Goal: Task Accomplishment & Management: Manage account settings

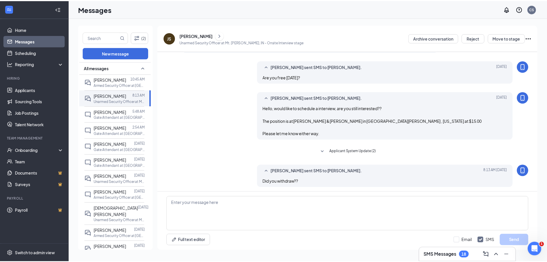
scroll to position [175, 0]
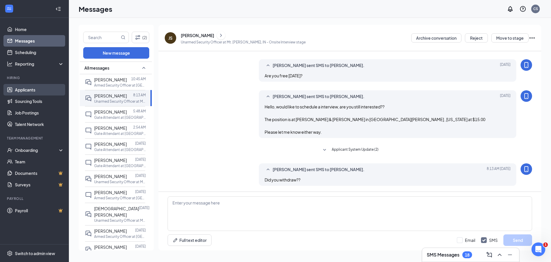
click at [28, 87] on link "Applicants" at bounding box center [39, 89] width 49 height 11
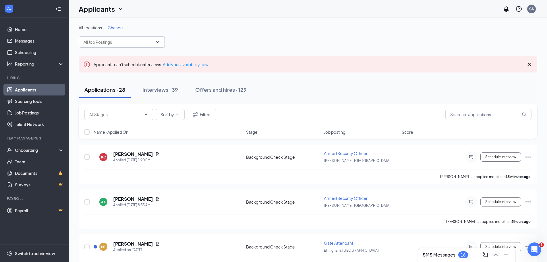
click at [159, 43] on icon "ChevronDown" at bounding box center [157, 42] width 5 height 5
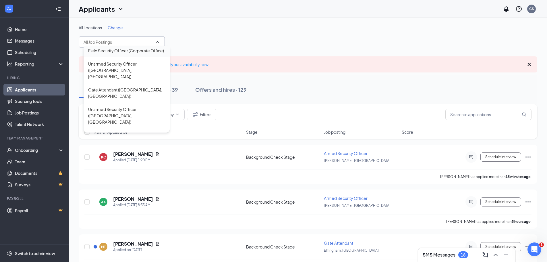
scroll to position [37, 0]
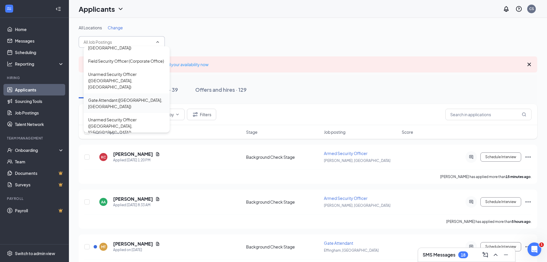
click at [132, 97] on div "Gate Attendant (Effingham, IL)" at bounding box center [126, 103] width 77 height 13
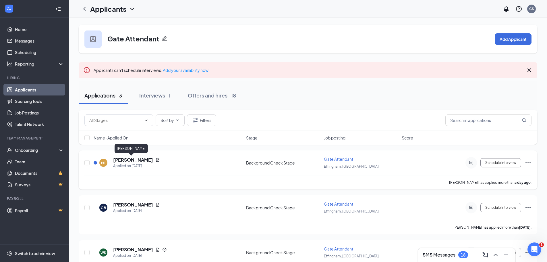
click at [122, 158] on h5 "[PERSON_NAME]" at bounding box center [133, 159] width 40 height 6
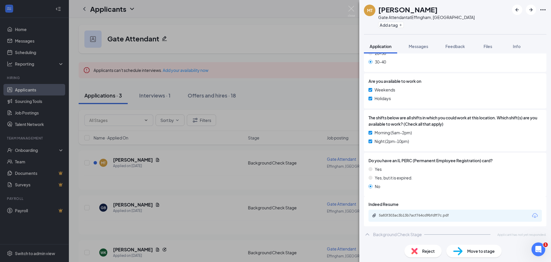
scroll to position [493, 0]
click at [197, 161] on div "MT Marc Tanner Gate Attendant at Effingham, IL Add a tag Application Messages F…" at bounding box center [275, 131] width 551 height 262
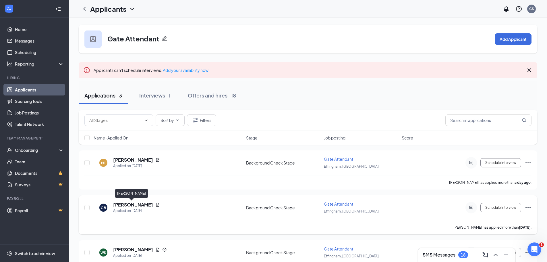
click at [132, 204] on h5 "[PERSON_NAME]" at bounding box center [133, 204] width 40 height 6
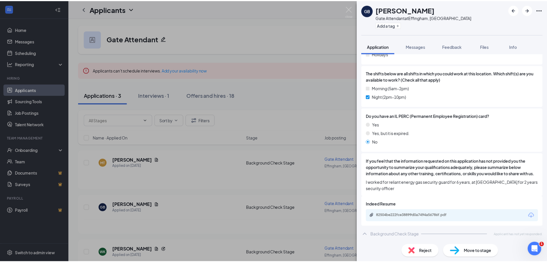
scroll to position [544, 0]
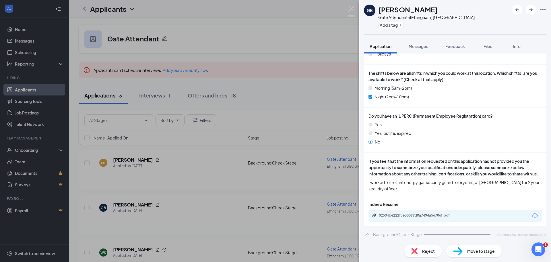
click at [207, 171] on div "GB George Burke Gate Attendant at Effingham, IL Add a tag Application Messages …" at bounding box center [275, 131] width 551 height 262
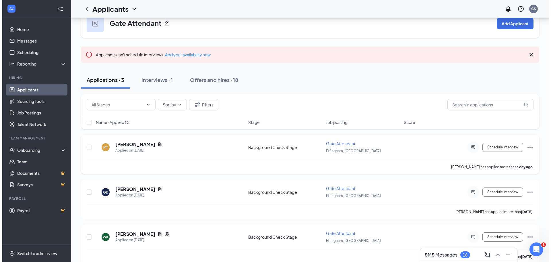
scroll to position [24, 0]
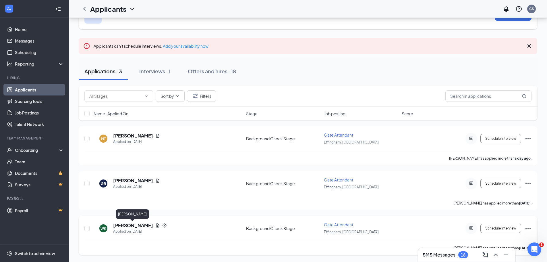
click at [134, 224] on h5 "Willis Kauffman" at bounding box center [133, 225] width 40 height 6
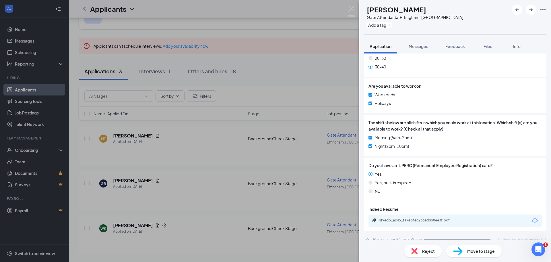
scroll to position [509, 0]
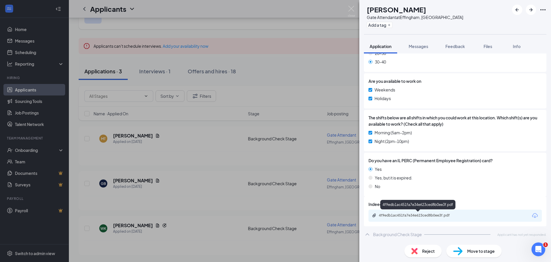
click at [421, 215] on div "4f9edb1ac451fa7e34e623ced8b0ee3f.pdf" at bounding box center [419, 215] width 80 height 5
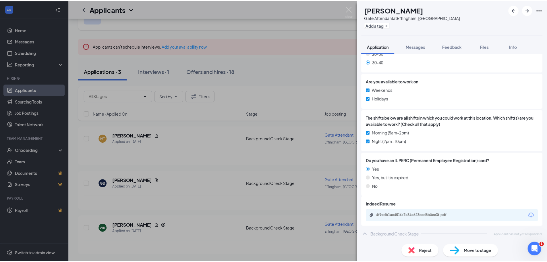
scroll to position [507, 0]
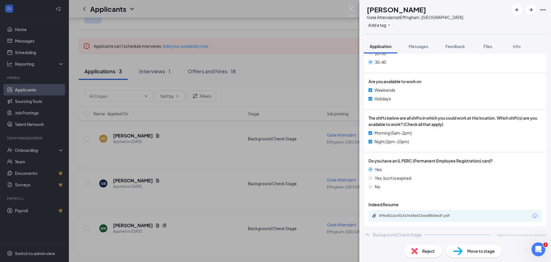
click at [273, 83] on div "WK Willis Kauffman Gate Attendant at Effingham, IL Add a tag Application Messag…" at bounding box center [275, 131] width 551 height 262
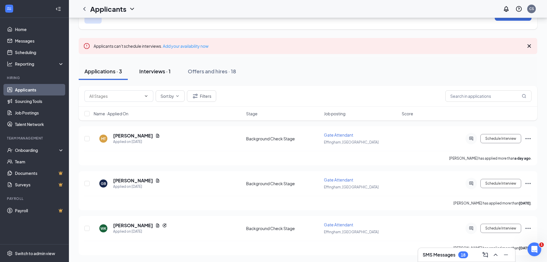
click at [160, 73] on div "Interviews · 1" at bounding box center [154, 70] width 31 height 7
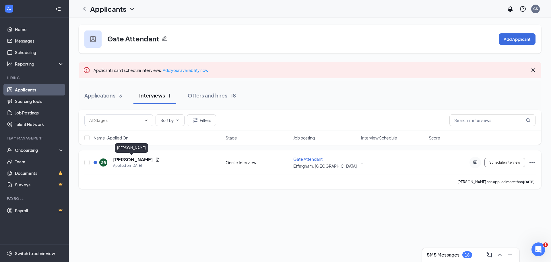
click at [125, 161] on h5 "Gary Barlow" at bounding box center [133, 159] width 40 height 6
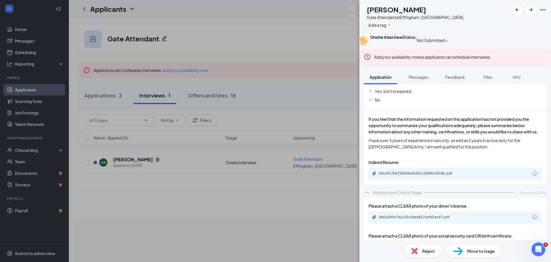
scroll to position [633, 0]
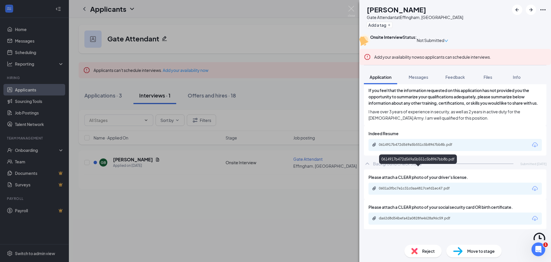
click at [403, 147] on div "0614917b472d569a5b551c5b8967bb8b.pdf" at bounding box center [419, 144] width 80 height 5
click at [289, 94] on div "GB Gary Barlow Gate Attendant at Effingham, IL Add a tag Onsite Interview Statu…" at bounding box center [275, 131] width 551 height 262
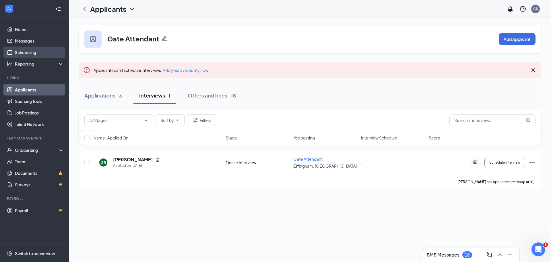
click at [32, 52] on link "Scheduling" at bounding box center [39, 52] width 49 height 11
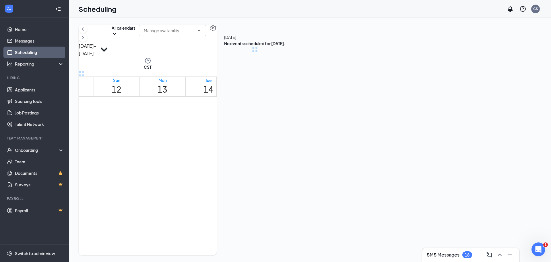
scroll to position [282, 0]
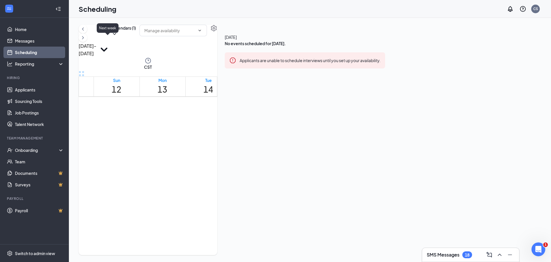
click at [86, 41] on icon "ChevronRight" at bounding box center [83, 37] width 6 height 7
drag, startPoint x: 176, startPoint y: 123, endPoint x: 177, endPoint y: 237, distance: 114.9
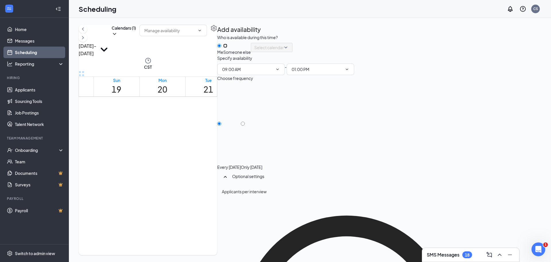
click at [227, 48] on input "Someone else" at bounding box center [225, 46] width 4 height 4
radio input "true"
radio input "false"
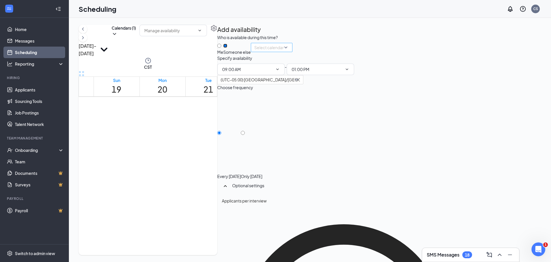
click at [293, 52] on div "Select calendar" at bounding box center [272, 47] width 42 height 9
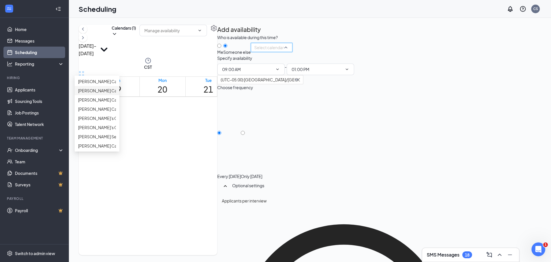
click at [129, 94] on span "[PERSON_NAME] Calendar" at bounding box center [103, 90] width 51 height 6
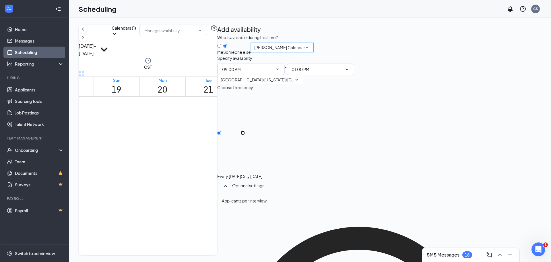
click at [245, 135] on input "Only Monday, Oct 20" at bounding box center [243, 133] width 4 height 4
radio input "true"
radio input "false"
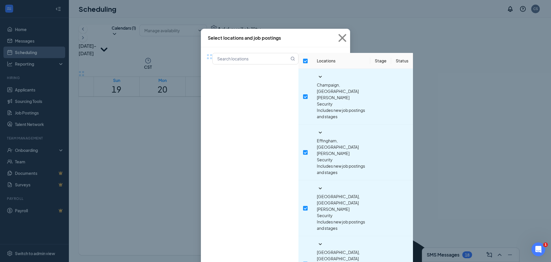
click at [303, 63] on input "checkbox" at bounding box center [305, 61] width 5 height 5
checkbox input "false"
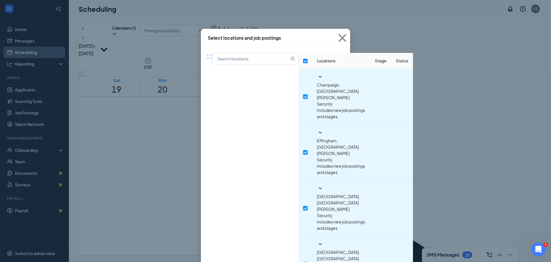
checkbox input "false"
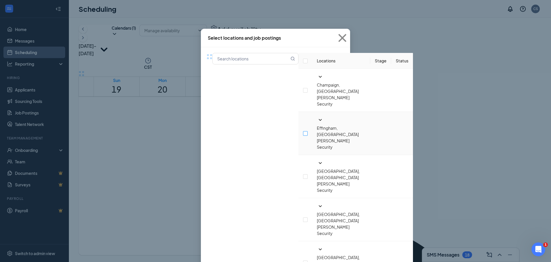
click at [303, 131] on input "checkbox" at bounding box center [305, 133] width 5 height 5
checkbox input "true"
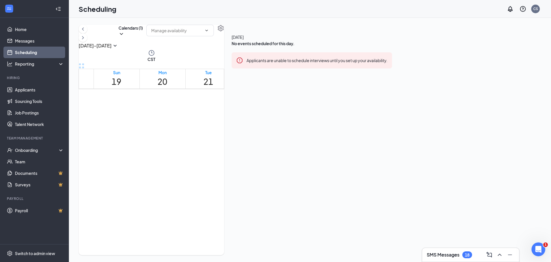
scroll to position [254, 0]
drag, startPoint x: 208, startPoint y: 114, endPoint x: 208, endPoint y: 142, distance: 27.9
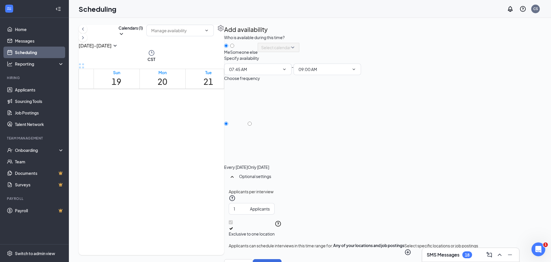
click at [208, 124] on div "7:45-9:00 AM" at bounding box center [208, 165] width 43 height 91
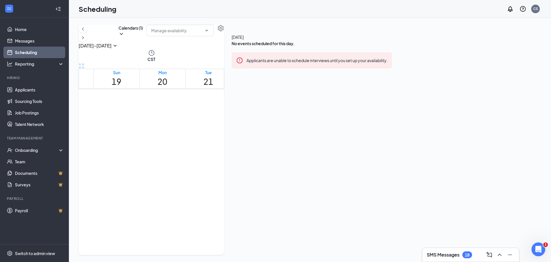
drag, startPoint x: 215, startPoint y: 113, endPoint x: 215, endPoint y: 152, distance: 38.2
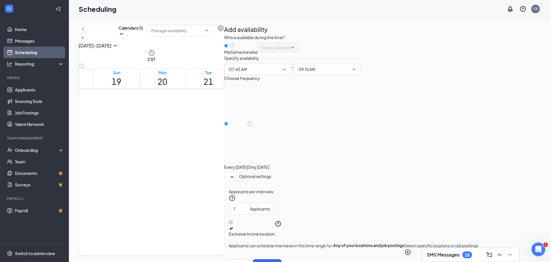
click at [230, 120] on icon "Cross" at bounding box center [208, 141] width 43 height 43
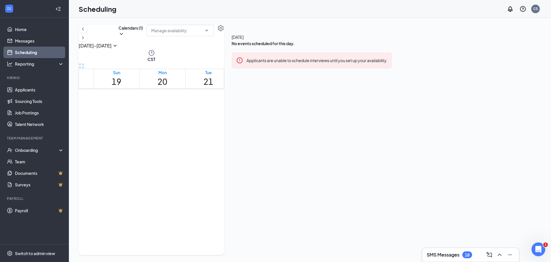
scroll to position [305, 0]
drag, startPoint x: 205, startPoint y: 116, endPoint x: 214, endPoint y: 251, distance: 135.6
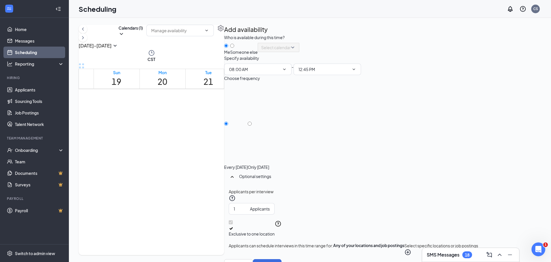
click at [257, 28] on td at bounding box center [255, 24] width 322 height 7
click at [156, 194] on span "Aubrey Davis" at bounding box center [155, 196] width 28 height 4
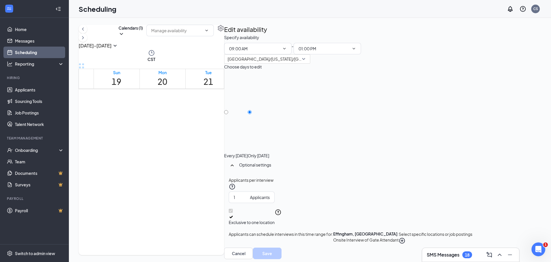
scroll to position [219, 0]
click at [214, 88] on td at bounding box center [255, 84] width 322 height 7
click at [396, 24] on div "Oct 19 - Oct 25 Calendars (1) CST Sun 19 Mon 20 Tue 21 Wed 22 Thu 23 Fri 24 Sat…" at bounding box center [310, 140] width 482 height 244
click at [20, 88] on link "Applicants" at bounding box center [39, 89] width 49 height 11
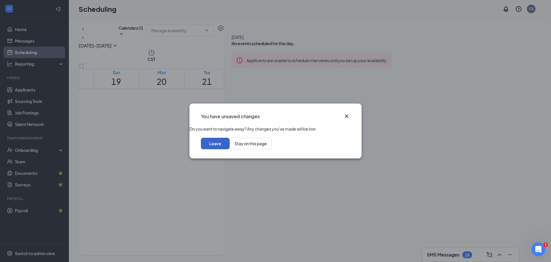
click at [230, 148] on button "Leave" at bounding box center [215, 143] width 29 height 11
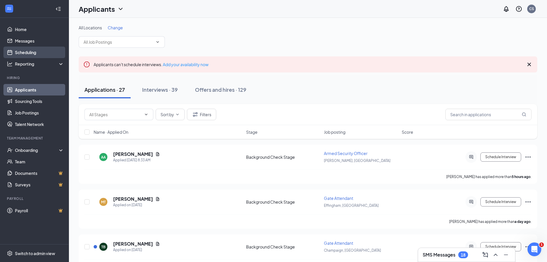
click at [28, 53] on link "Scheduling" at bounding box center [39, 52] width 49 height 11
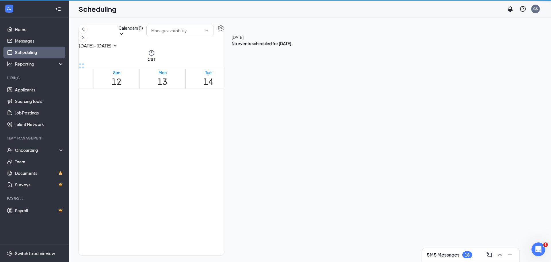
scroll to position [282, 0]
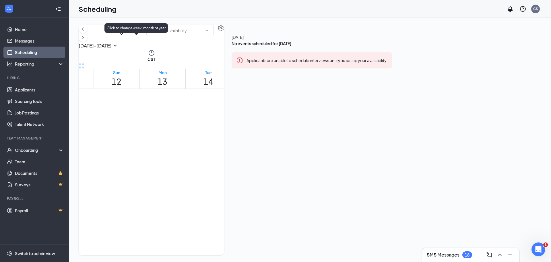
click at [117, 45] on icon "SmallChevronDown" at bounding box center [115, 46] width 3 height 2
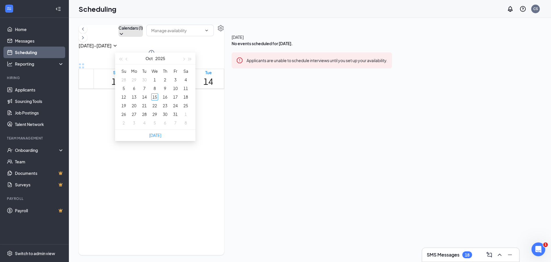
click at [124, 37] on icon "ChevronDown" at bounding box center [122, 34] width 6 height 6
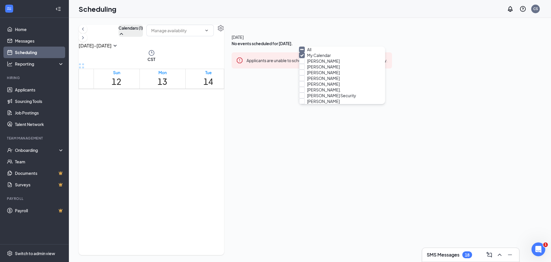
click at [306, 52] on input "All" at bounding box center [305, 50] width 12 height 6
checkbox input "true"
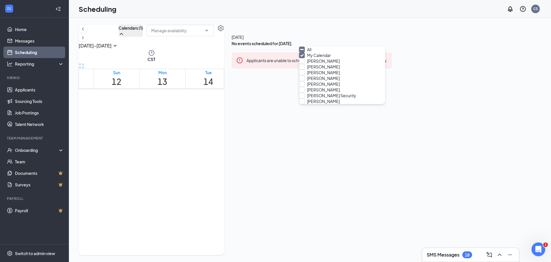
checkbox input "true"
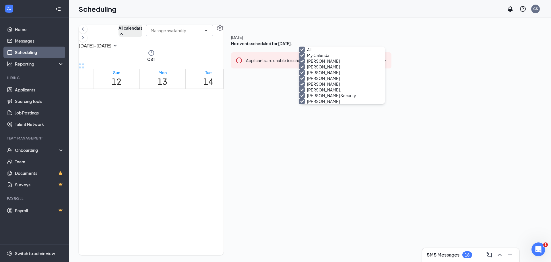
scroll to position [311, 0]
click at [305, 52] on input "All" at bounding box center [305, 50] width 12 height 6
checkbox input "false"
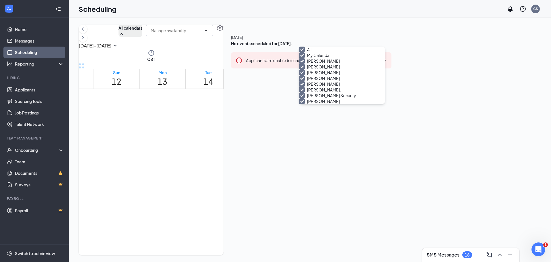
checkbox input "false"
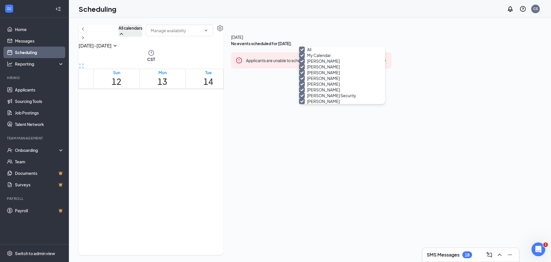
checkbox input "false"
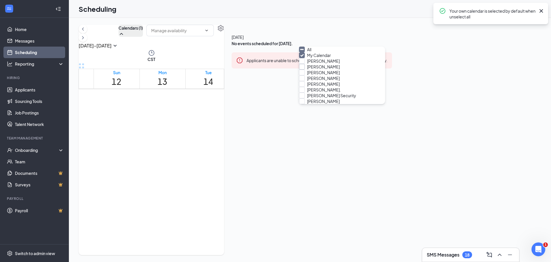
click at [307, 69] on input "Aubrey Davis" at bounding box center [319, 67] width 41 height 6
checkbox input "true"
click at [225, 26] on div "Oct 12 - Oct 18 Calendars (2) CST Sun 12 Mon 13 Tue 14 Wed 15 Thu 16 Fri 17 Sat…" at bounding box center [152, 140] width 146 height 230
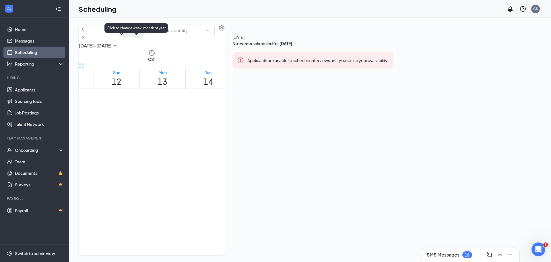
click at [119, 42] on icon "SmallChevronDown" at bounding box center [115, 45] width 7 height 7
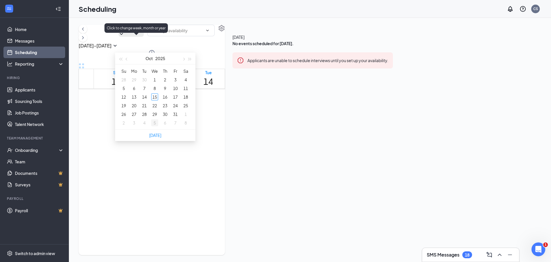
type input "2025-11-05"
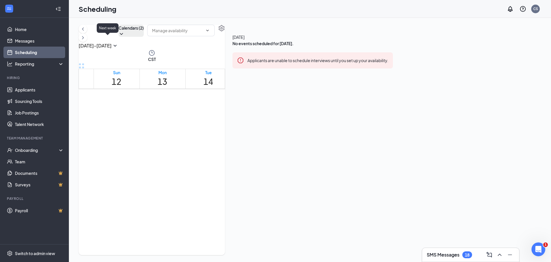
click at [86, 38] on icon "ChevronRight" at bounding box center [83, 37] width 6 height 7
click at [156, 101] on div "Aubrey Davis" at bounding box center [155, 103] width 28 height 5
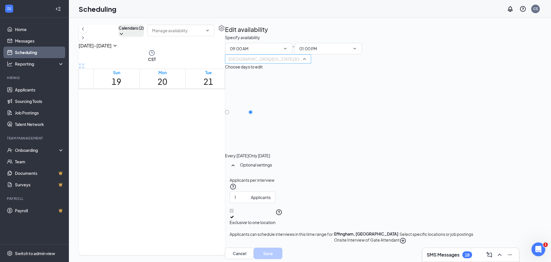
click at [308, 63] on span "America/Indiana/Indianapolis" at bounding box center [268, 59] width 79 height 9
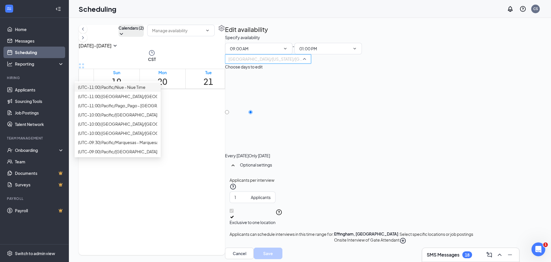
click at [225, 31] on div "Oct 19 - Oct 25 Calendars (2) CST Sun 19 Mon 20 Tue 21 Wed 22 Thu 23 Fri 24 Sat…" at bounding box center [152, 140] width 146 height 230
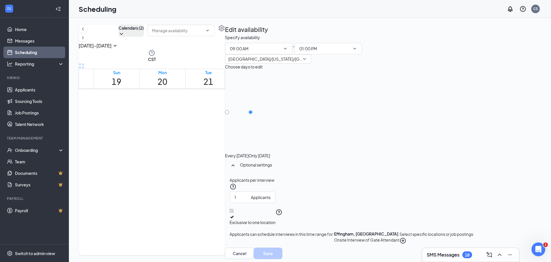
click at [204, 35] on div "Oct 19 - Oct 25 Calendars (2)" at bounding box center [152, 37] width 146 height 25
click at [22, 90] on link "Applicants" at bounding box center [39, 89] width 49 height 11
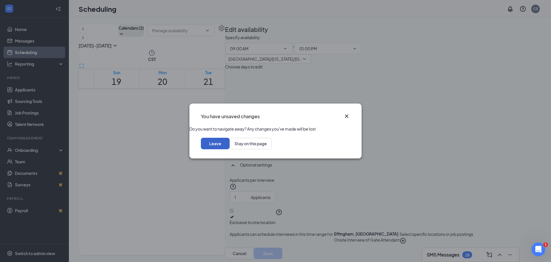
click at [230, 149] on button "Leave" at bounding box center [215, 143] width 29 height 11
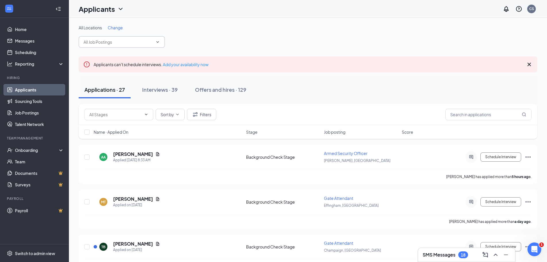
click at [157, 43] on icon "ChevronDown" at bounding box center [157, 42] width 5 height 5
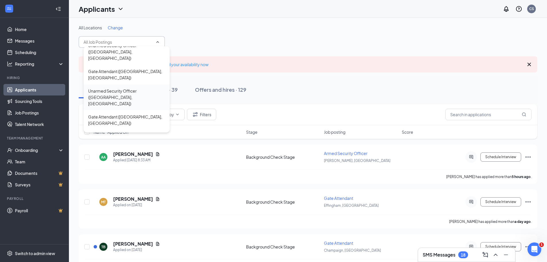
scroll to position [37, 0]
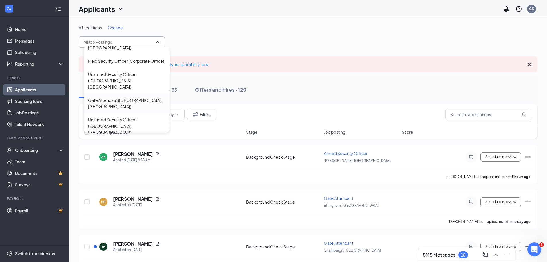
click at [117, 97] on div "Gate Attendant (Effingham, IL)" at bounding box center [126, 103] width 77 height 13
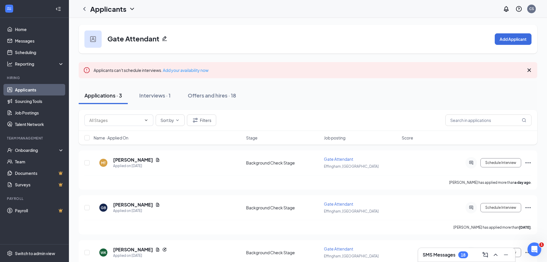
scroll to position [24, 0]
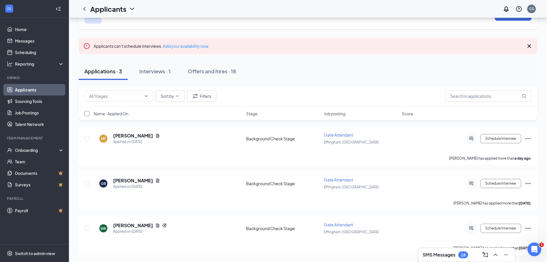
click at [86, 113] on input "checkbox" at bounding box center [86, 113] width 5 height 5
checkbox input "true"
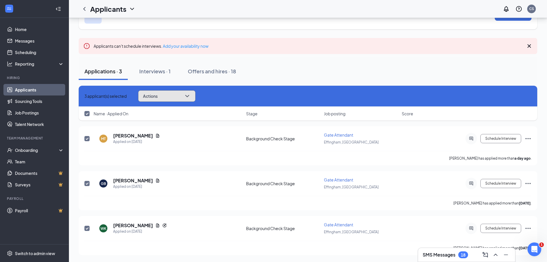
click at [189, 95] on icon "ChevronDown" at bounding box center [187, 96] width 4 height 2
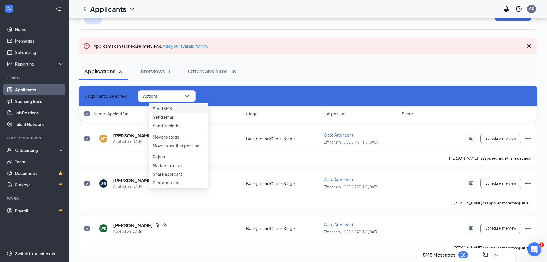
click at [172, 110] on p "Send SMS" at bounding box center [179, 108] width 52 height 6
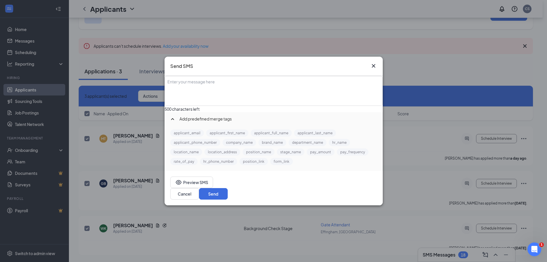
click at [189, 87] on div "Enter your message here" at bounding box center [273, 90] width 217 height 29
click at [225, 136] on button "applicant_first_name" at bounding box center [227, 132] width 42 height 7
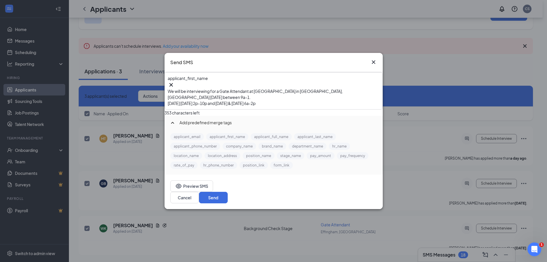
click at [180, 98] on div "applicant_first_name‌‌‌‌ {{applicant_first_name}} We will be interviewing for a…" at bounding box center [273, 91] width 217 height 36
click at [352, 100] on div "Hours we are looking to work are Monday Tuesday 2p-10p and Saturday & Sunday 6a…" at bounding box center [274, 103] width 212 height 6
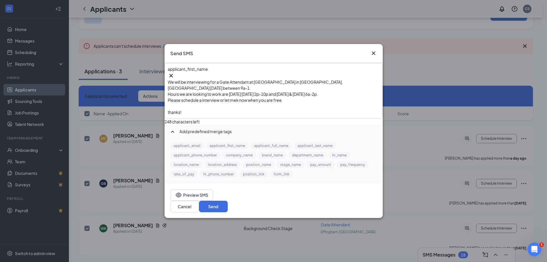
click at [249, 103] on span "Please schedule a interview or let mek now when you are free." at bounding box center [225, 99] width 115 height 5
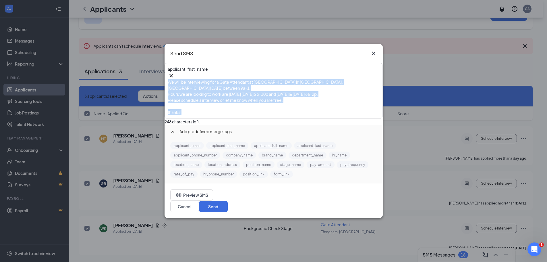
drag, startPoint x: 180, startPoint y: 90, endPoint x: 313, endPoint y: 114, distance: 134.6
click at [313, 114] on div "applicant_first_name‌‌‌‌ {{applicant_first_name}} We will be interviewing for a…" at bounding box center [273, 90] width 217 height 54
copy div "We will be interviewing for a Gate Attendant at Menards in Effingham, IL on Mon…"
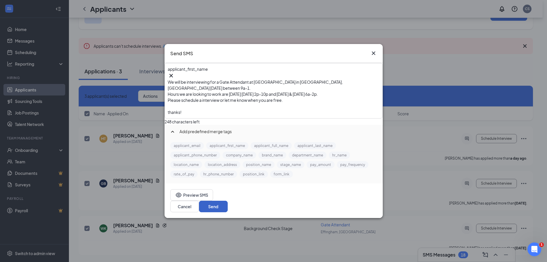
click at [228, 200] on button "Send" at bounding box center [213, 205] width 29 height 11
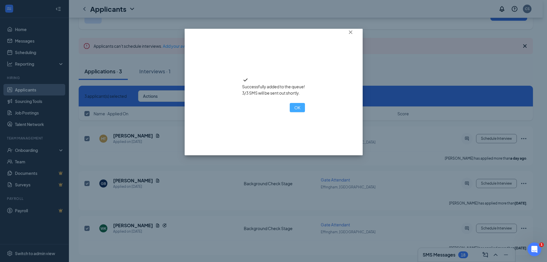
click at [290, 112] on button "OK" at bounding box center [297, 107] width 15 height 9
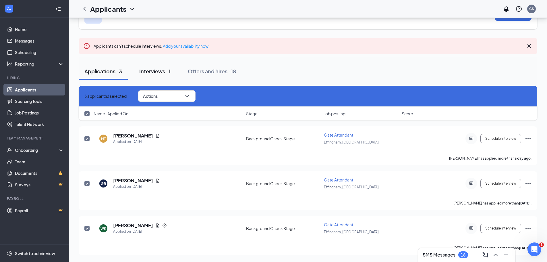
click at [157, 74] on div "Interviews · 1" at bounding box center [154, 70] width 31 height 7
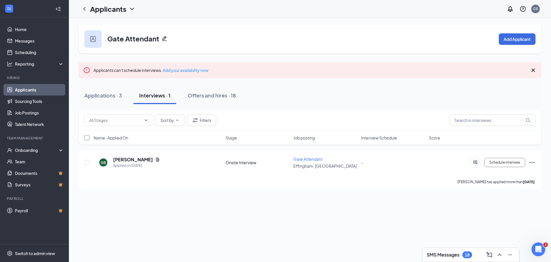
click at [87, 138] on input "checkbox" at bounding box center [86, 137] width 5 height 5
checkbox input "true"
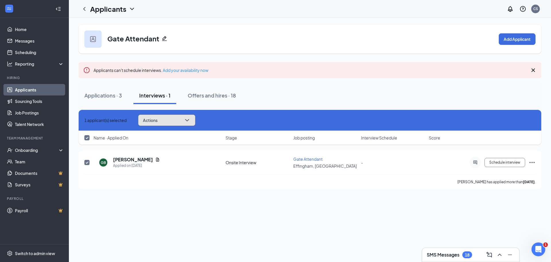
click at [191, 119] on icon "ChevronDown" at bounding box center [187, 120] width 7 height 7
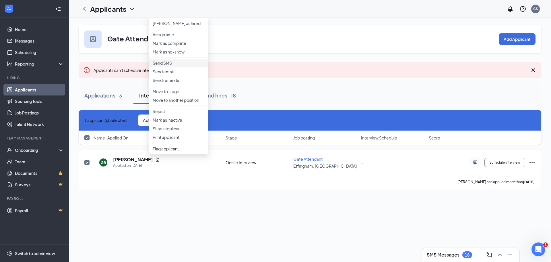
click at [164, 66] on p "Send SMS" at bounding box center [179, 63] width 52 height 6
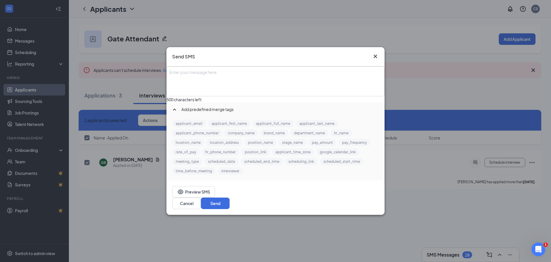
click at [183, 71] on div "Enter your message here" at bounding box center [276, 72] width 212 height 6
click at [238, 127] on button "applicant_first_name" at bounding box center [229, 123] width 42 height 7
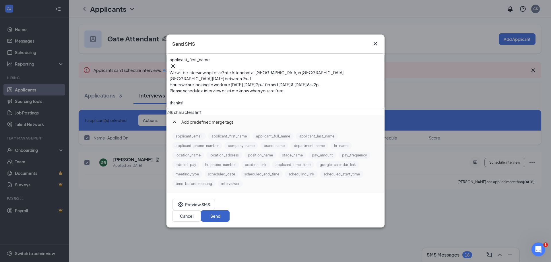
click at [230, 210] on button "Send" at bounding box center [215, 215] width 29 height 11
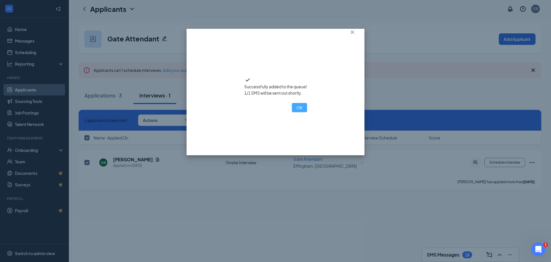
click at [292, 112] on button "OK" at bounding box center [299, 107] width 15 height 9
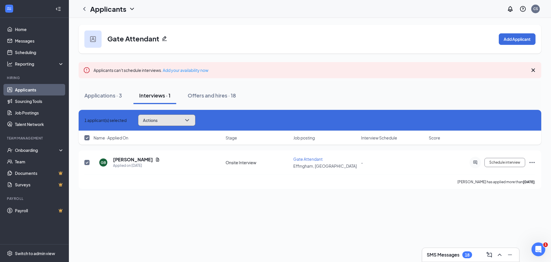
click at [191, 120] on icon "ChevronDown" at bounding box center [187, 120] width 7 height 7
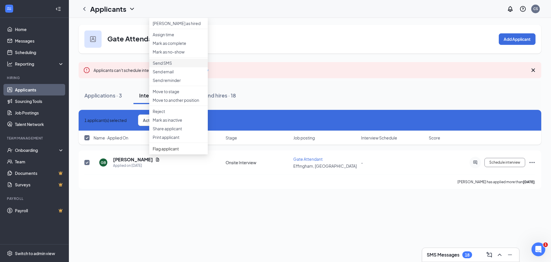
click at [160, 66] on p "Send SMS" at bounding box center [179, 63] width 52 height 6
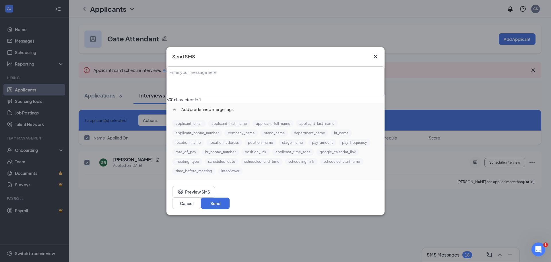
click at [190, 73] on div "Enter your message here" at bounding box center [276, 72] width 212 height 6
click at [230, 127] on button "applicant_first_name" at bounding box center [229, 123] width 42 height 7
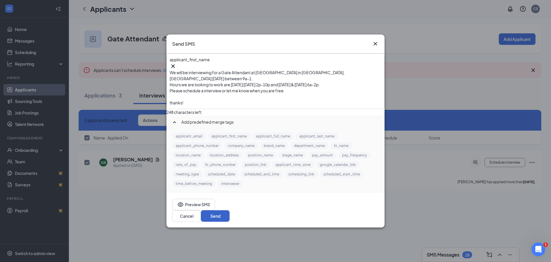
click at [230, 210] on button "Send" at bounding box center [215, 215] width 29 height 11
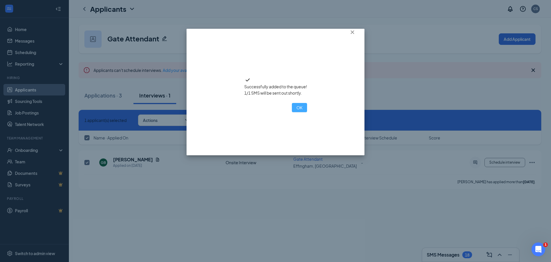
click at [292, 112] on button "OK" at bounding box center [299, 107] width 15 height 9
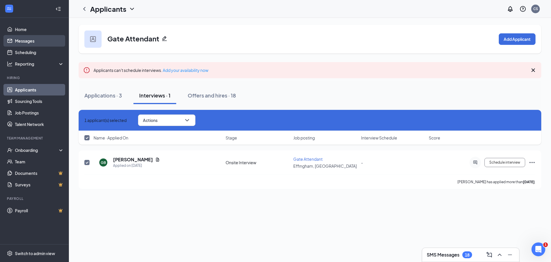
click at [27, 40] on link "Messages" at bounding box center [39, 40] width 49 height 11
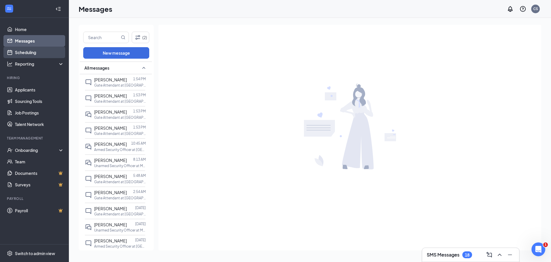
click at [29, 54] on link "Scheduling" at bounding box center [39, 52] width 49 height 11
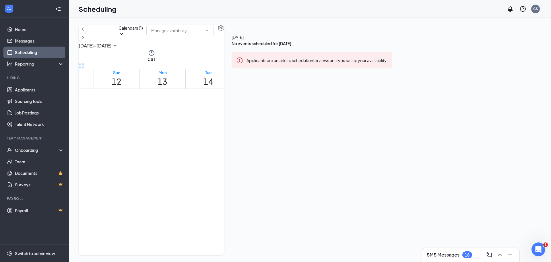
scroll to position [282, 0]
click at [84, 39] on icon "ChevronRight" at bounding box center [83, 37] width 2 height 3
click at [124, 37] on icon "ChevronDown" at bounding box center [122, 34] width 6 height 6
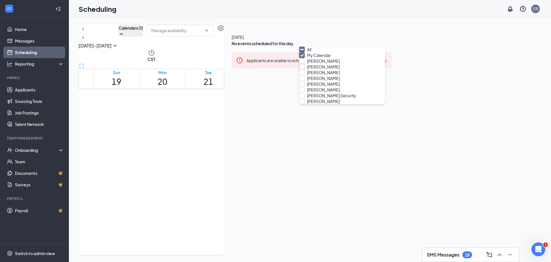
click at [306, 69] on input "Aubrey Davis" at bounding box center [319, 67] width 41 height 6
checkbox input "true"
click at [225, 32] on div "Oct 19 - Oct 25 Calendars (2) CST Sun 19 Mon 20 Tue 21 Wed 22 Thu 23 Fri 24 Sat…" at bounding box center [152, 140] width 146 height 230
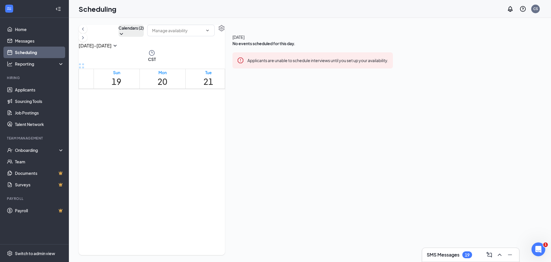
scroll to position [304, 0]
drag, startPoint x: 215, startPoint y: 124, endPoint x: 220, endPoint y: 240, distance: 116.4
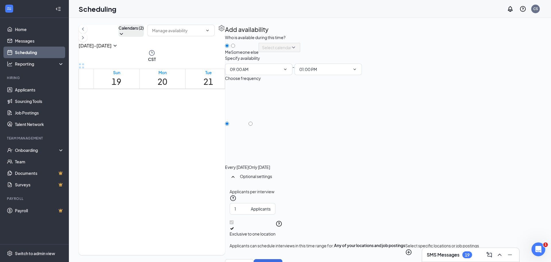
click at [259, 49] on div at bounding box center [245, 49] width 28 height 0
radio input "false"
radio input "true"
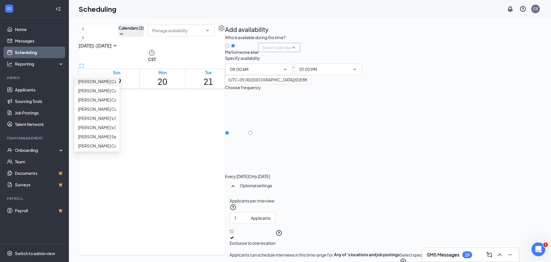
click at [300, 52] on div "Select calendar" at bounding box center [280, 47] width 42 height 9
click at [129, 94] on span "[PERSON_NAME] Calendar" at bounding box center [103, 90] width 51 height 6
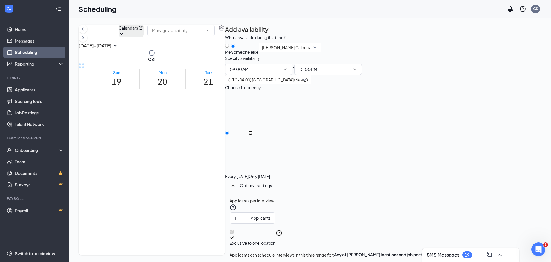
click at [253, 135] on input "Only Tuesday, Oct 21" at bounding box center [251, 133] width 4 height 4
radio input "true"
radio input "false"
click at [474, 251] on button "Select specific locations or job postings" at bounding box center [467, 257] width 74 height 13
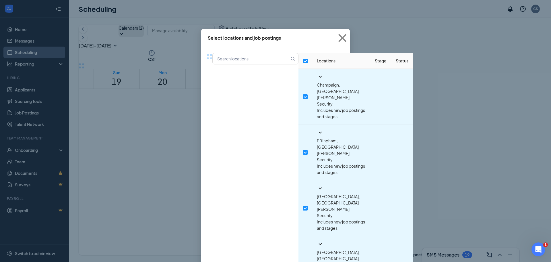
click at [303, 63] on input "checkbox" at bounding box center [305, 61] width 5 height 5
checkbox input "false"
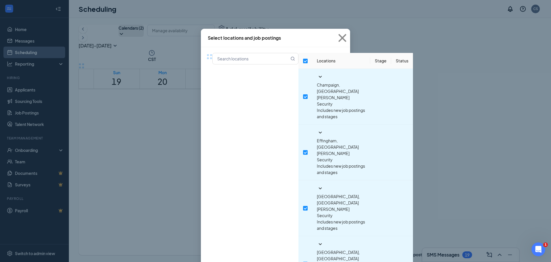
checkbox input "false"
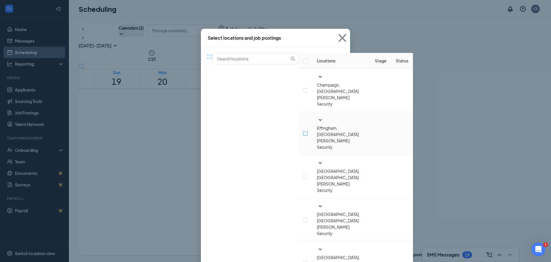
click at [303, 130] on label at bounding box center [305, 133] width 5 height 6
click at [303, 131] on input "checkbox" at bounding box center [305, 133] width 5 height 5
checkbox input "true"
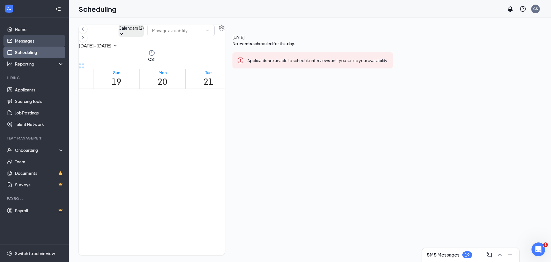
click at [28, 40] on link "Messages" at bounding box center [39, 40] width 49 height 11
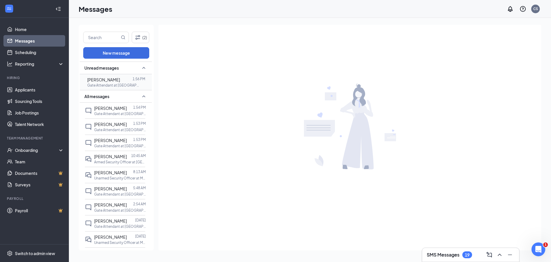
click at [105, 81] on span "[PERSON_NAME]" at bounding box center [103, 79] width 33 height 5
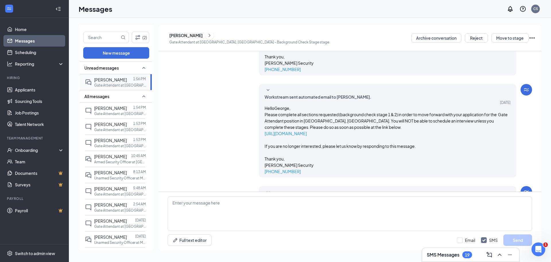
scroll to position [161, 0]
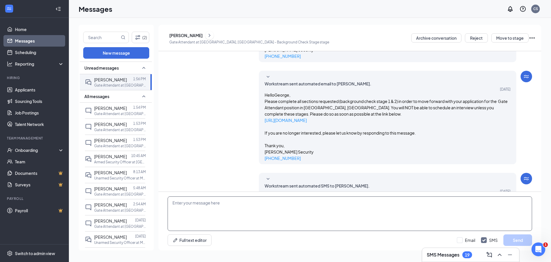
click at [207, 214] on textarea at bounding box center [350, 213] width 365 height 34
type textarea "32"
click at [521, 238] on button "Send" at bounding box center [518, 239] width 29 height 11
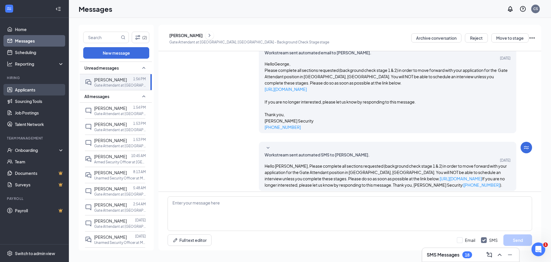
click at [30, 88] on link "Applicants" at bounding box center [39, 89] width 49 height 11
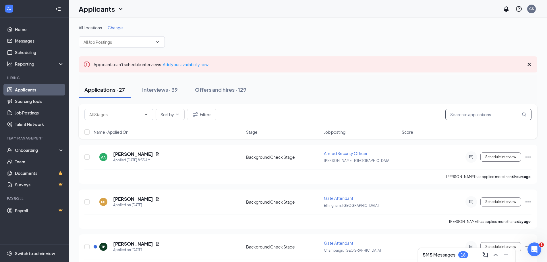
click at [457, 116] on input "text" at bounding box center [488, 114] width 86 height 11
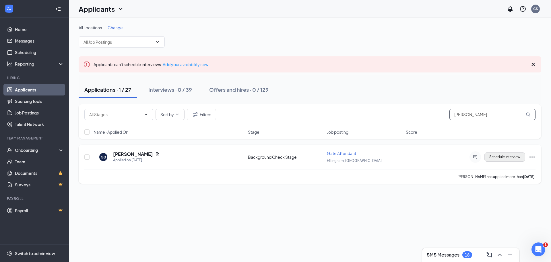
type input "burke"
click at [512, 157] on button "Schedule Interview" at bounding box center [505, 156] width 41 height 9
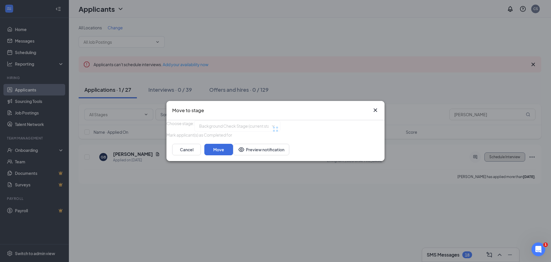
type input "Part 2 of Background Check Stage (next stage)"
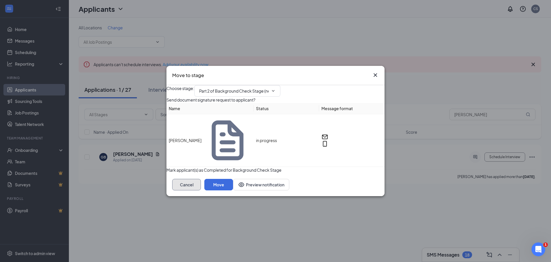
click at [201, 181] on button "Cancel" at bounding box center [186, 184] width 29 height 11
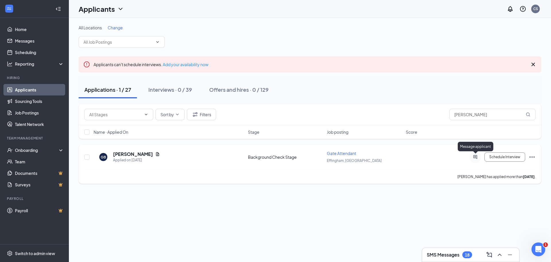
click at [476, 157] on icon "ActiveChat" at bounding box center [476, 157] width 4 height 4
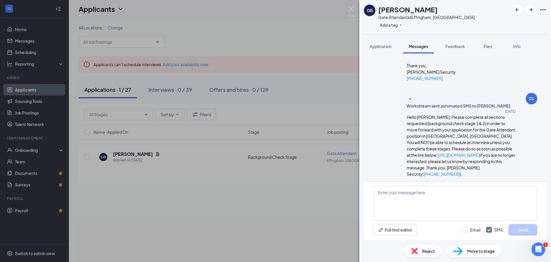
scroll to position [254, 0]
click at [393, 188] on textarea at bounding box center [455, 203] width 164 height 34
type textarea "Please fill out the background forms."
click at [523, 229] on button "Send" at bounding box center [523, 229] width 29 height 11
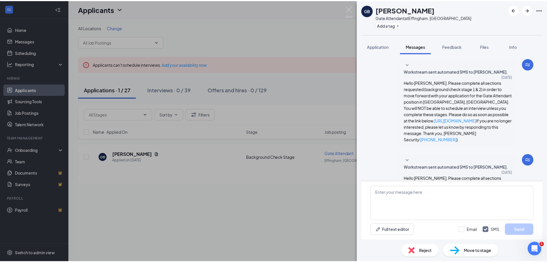
scroll to position [291, 0]
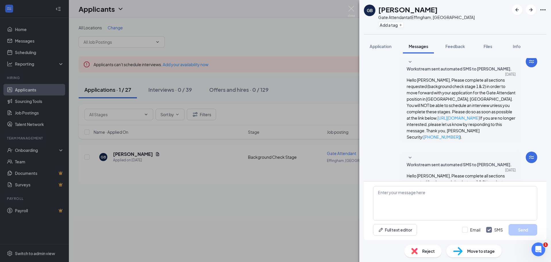
click at [113, 204] on div "GB George Burke Gate Attendant at Effingham, IL Add a tag Application Messages …" at bounding box center [275, 131] width 551 height 262
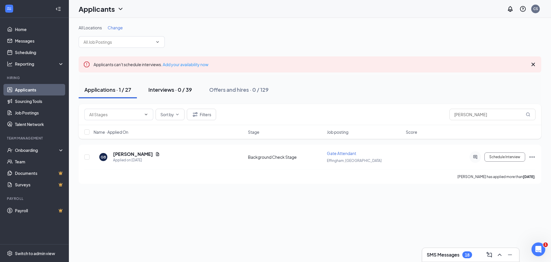
click at [159, 90] on div "Interviews · 0 / 39" at bounding box center [170, 89] width 44 height 7
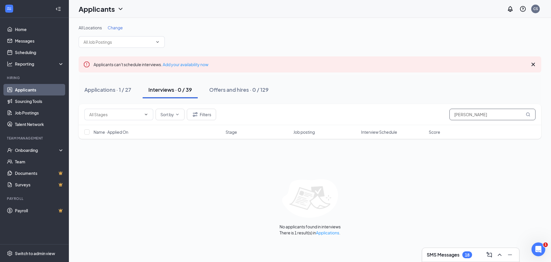
drag, startPoint x: 495, startPoint y: 118, endPoint x: 457, endPoint y: 128, distance: 39.8
click at [457, 128] on div "Sort by Filters burke Name · Applied On Stage Job posting Interview Schedule Sc…" at bounding box center [310, 121] width 463 height 35
drag, startPoint x: 457, startPoint y: 128, endPoint x: 453, endPoint y: 128, distance: 3.2
click at [456, 128] on div "Name · Applied On Stage Job posting Interview Schedule Score" at bounding box center [310, 132] width 463 height 14
drag, startPoint x: 474, startPoint y: 113, endPoint x: 441, endPoint y: 117, distance: 33.1
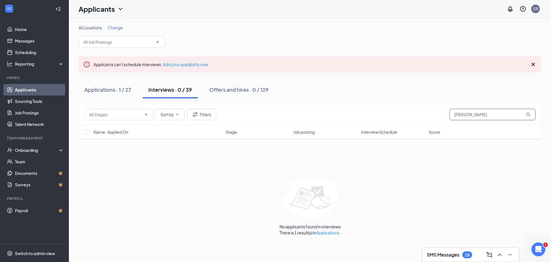
click at [441, 117] on div "Sort by Filters burke" at bounding box center [309, 114] width 451 height 11
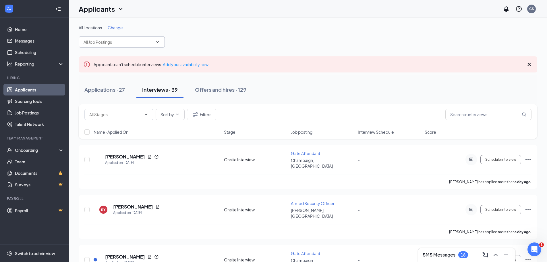
click at [157, 42] on icon "ChevronDown" at bounding box center [157, 42] width 5 height 5
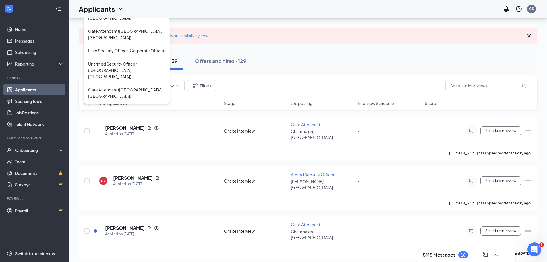
scroll to position [9, 0]
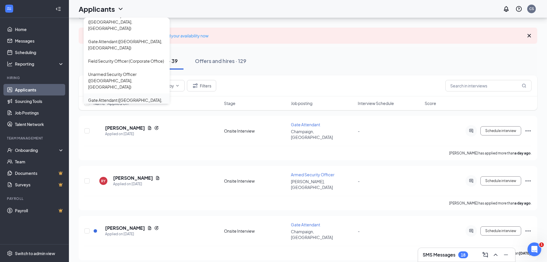
click at [115, 97] on div "Gate Attendant (Effingham, IL)" at bounding box center [126, 103] width 77 height 13
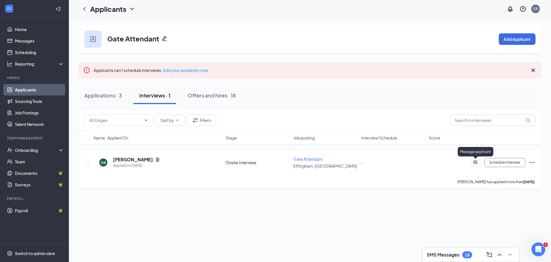
click at [476, 163] on icon "ActiveChat" at bounding box center [475, 162] width 7 height 5
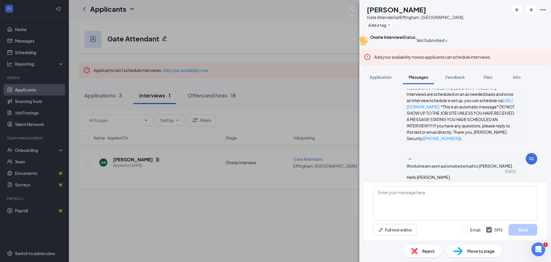
scroll to position [332, 0]
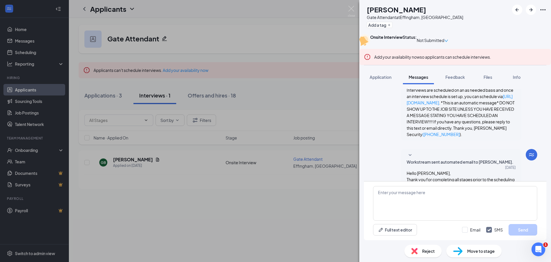
click at [283, 82] on div "GB Gary Barlow Gate Attendant at Effingham, IL Add a tag Onsite Interview Statu…" at bounding box center [275, 131] width 551 height 262
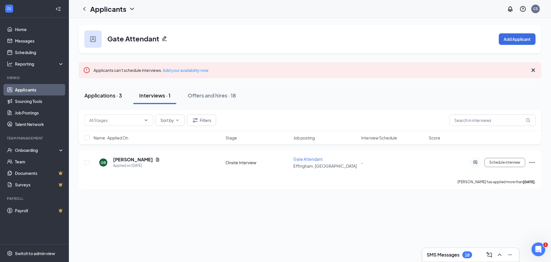
click at [99, 94] on div "Applications · 3" at bounding box center [103, 95] width 38 height 7
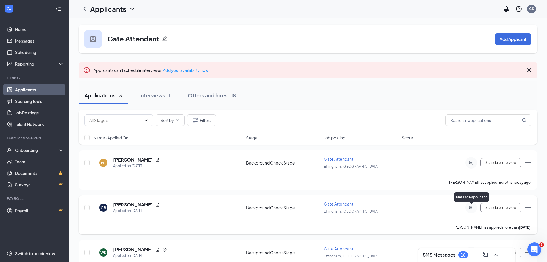
click at [471, 208] on icon "ActiveChat" at bounding box center [471, 207] width 4 height 4
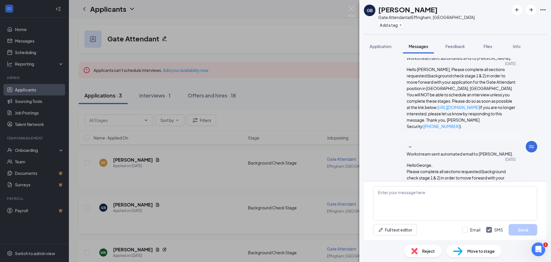
scroll to position [264, 0]
click at [280, 121] on div "GB George Burke Gate Attendant at Effingham, IL Add a tag Application Messages …" at bounding box center [275, 131] width 551 height 262
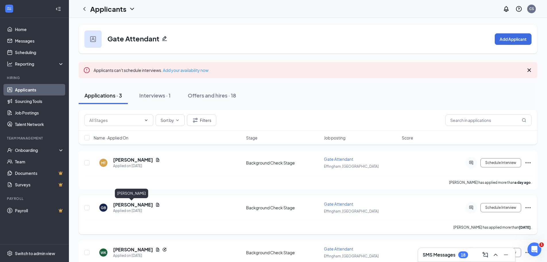
click at [126, 204] on h5 "[PERSON_NAME]" at bounding box center [133, 204] width 40 height 6
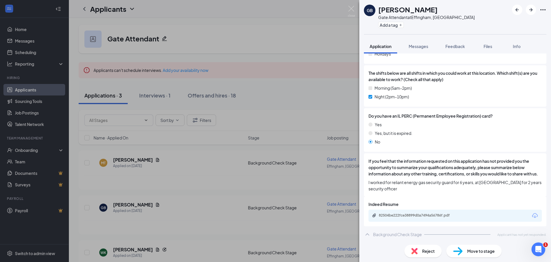
scroll to position [544, 0]
click at [422, 214] on div "82504be222fce38899d0a7494a56786f.pdf" at bounding box center [419, 215] width 80 height 5
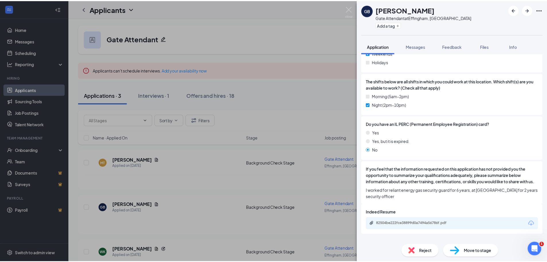
scroll to position [513, 0]
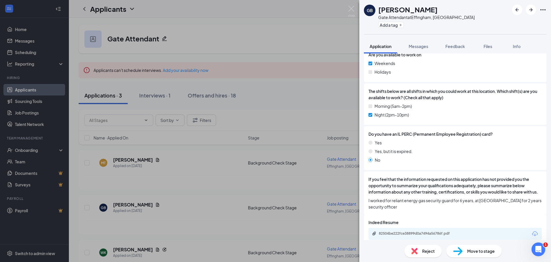
click at [296, 34] on div "GB George Burke Gate Attendant at Effingham, IL Add a tag Application Messages …" at bounding box center [275, 131] width 551 height 262
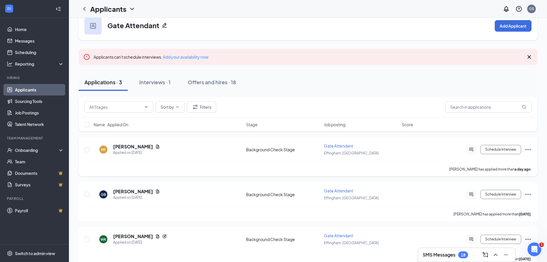
scroll to position [24, 0]
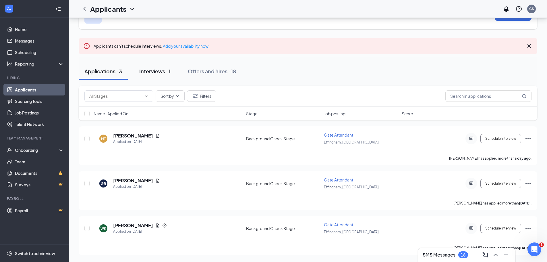
click at [149, 73] on div "Interviews · 1" at bounding box center [154, 70] width 31 height 7
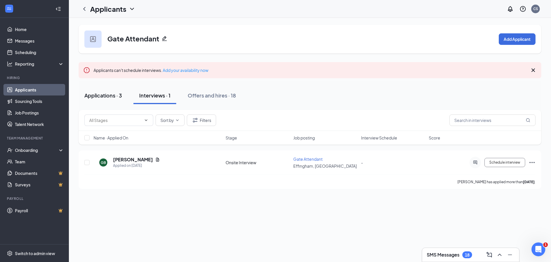
click at [98, 97] on div "Applications · 3" at bounding box center [103, 95] width 38 height 7
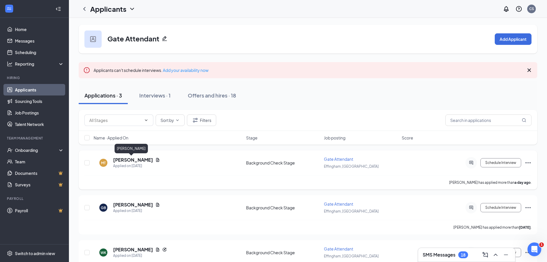
click at [132, 160] on h5 "[PERSON_NAME]" at bounding box center [133, 159] width 40 height 6
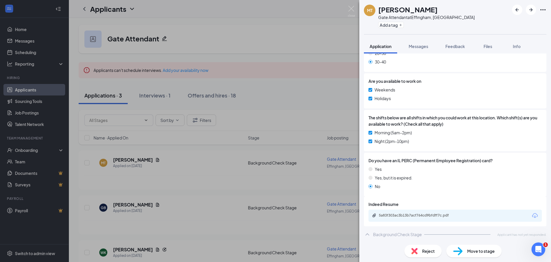
scroll to position [493, 0]
click at [403, 214] on div "5a83f303ac3b13b7acf764cd9bfdff7c.pdf" at bounding box center [419, 215] width 80 height 5
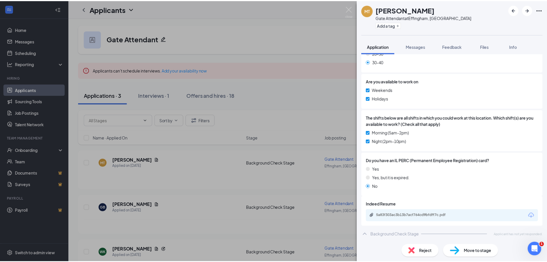
scroll to position [491, 0]
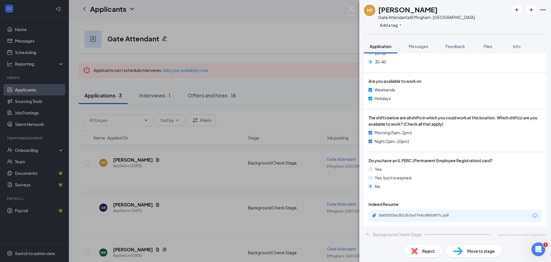
click at [277, 54] on div "MT Marc Tanner Gate Attendant at Effingham, IL Add a tag Application Messages F…" at bounding box center [275, 131] width 551 height 262
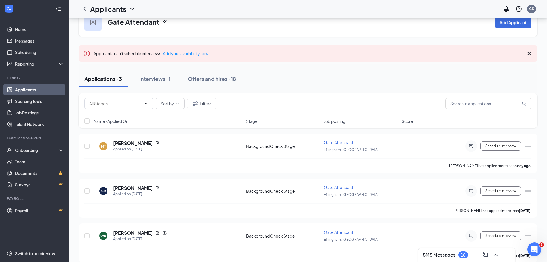
scroll to position [24, 0]
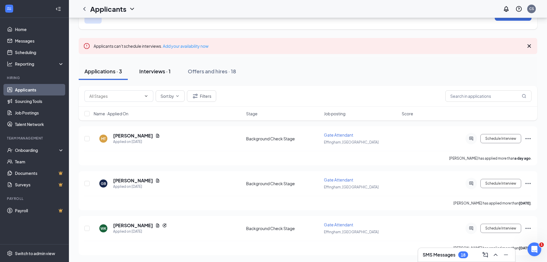
click at [154, 72] on div "Interviews · 1" at bounding box center [154, 70] width 31 height 7
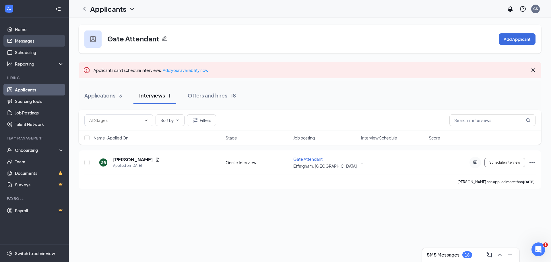
click at [25, 42] on link "Messages" at bounding box center [39, 40] width 49 height 11
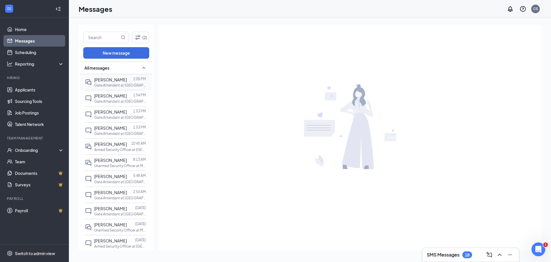
click at [100, 83] on p "Gate Attendant at Effingham, IL" at bounding box center [120, 85] width 52 height 5
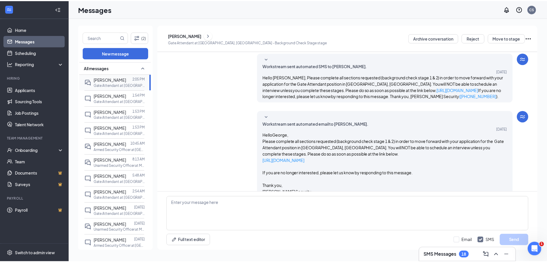
scroll to position [181, 0]
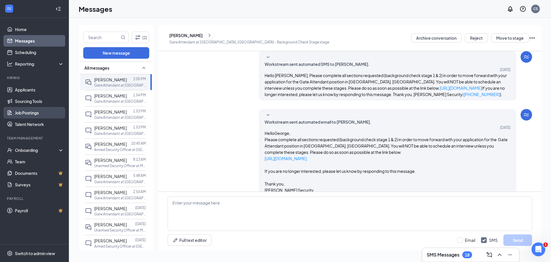
click at [27, 111] on link "Job Postings" at bounding box center [39, 112] width 49 height 11
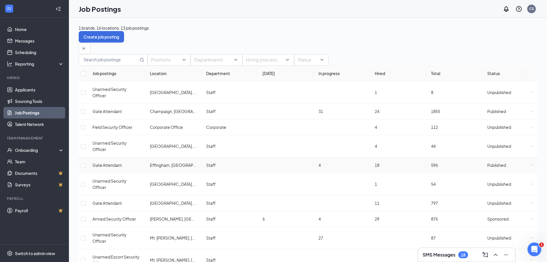
click at [530, 164] on icon "Ellipses" at bounding box center [531, 165] width 2 height 2
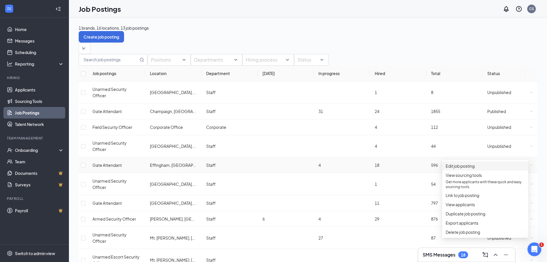
click at [475, 168] on span "Edit job posting" at bounding box center [460, 165] width 29 height 5
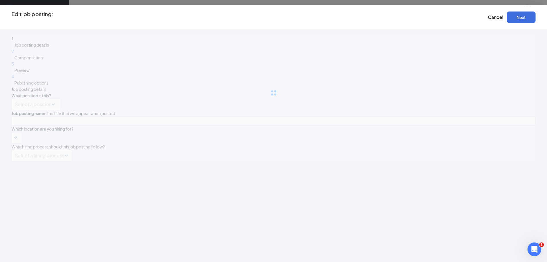
type input "Gate Attendant"
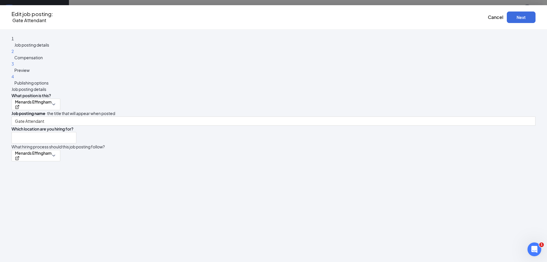
type input "Effingham, [GEOGRAPHIC_DATA]"
click at [507, 18] on button "Next" at bounding box center [521, 16] width 29 height 11
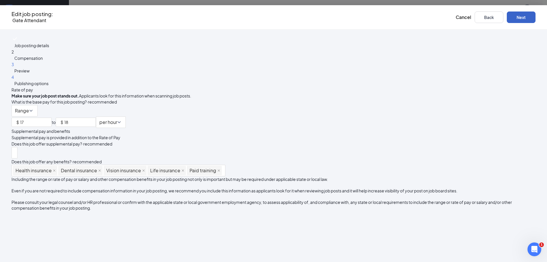
scroll to position [48, 0]
click at [507, 17] on button "Next" at bounding box center [521, 16] width 29 height 11
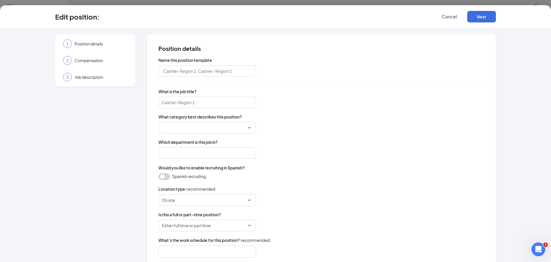
type input "Menards Effingham"
type input "Gate Attendant"
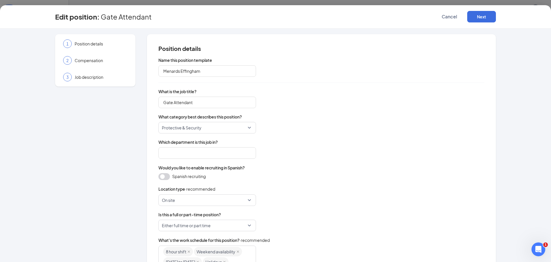
type input "Staff"
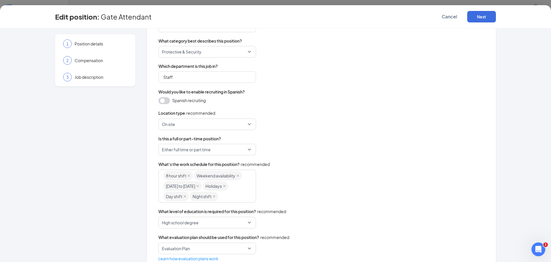
scroll to position [86, 0]
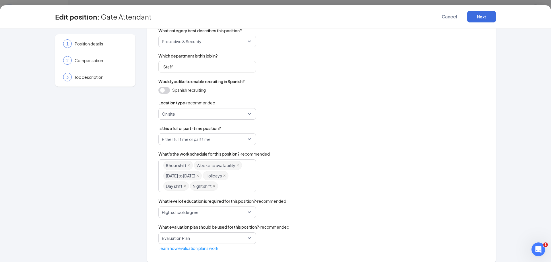
click at [246, 140] on span "Either full time or part time" at bounding box center [207, 139] width 91 height 11
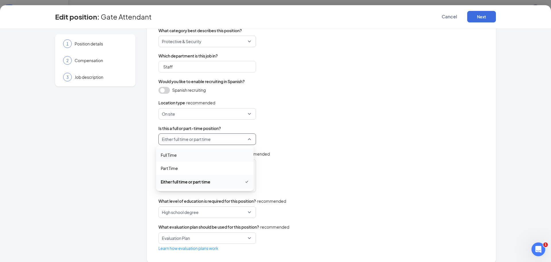
click at [171, 157] on span "Full Time" at bounding box center [169, 155] width 16 height 6
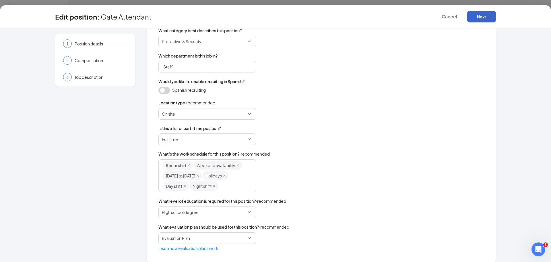
click at [483, 18] on button "Next" at bounding box center [481, 16] width 29 height 11
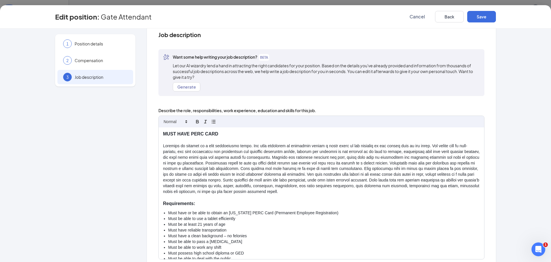
scroll to position [12, 0]
click at [221, 139] on p at bounding box center [321, 142] width 317 height 6
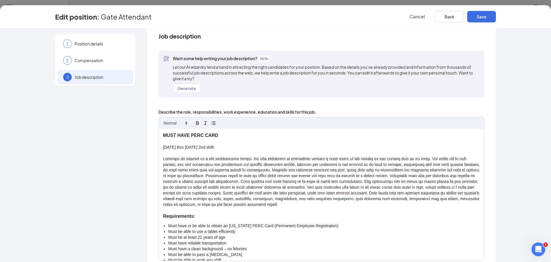
drag, startPoint x: 223, startPoint y: 146, endPoint x: 159, endPoint y: 148, distance: 64.4
click at [159, 148] on div "MUST HAVE PERC CARD Wednesday thru Sunday 2nd shift Requirements: Must have or …" at bounding box center [322, 195] width 326 height 132
click at [196, 123] on icon "button" at bounding box center [197, 121] width 2 height 1
click at [486, 16] on button "Save" at bounding box center [481, 16] width 29 height 11
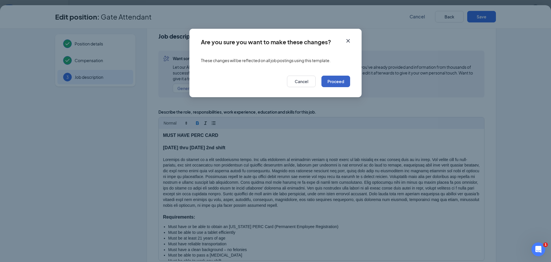
click at [332, 84] on button "Proceed" at bounding box center [336, 81] width 29 height 11
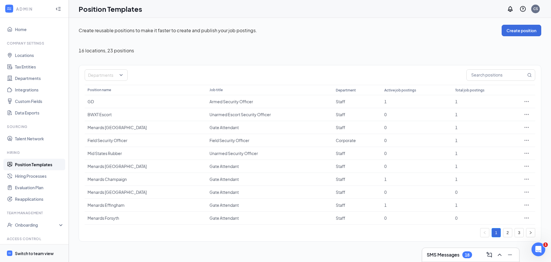
click at [29, 253] on div "Switch to team view" at bounding box center [34, 253] width 39 height 6
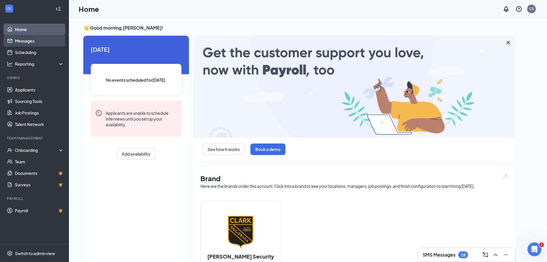
click at [23, 42] on link "Messages" at bounding box center [39, 40] width 49 height 11
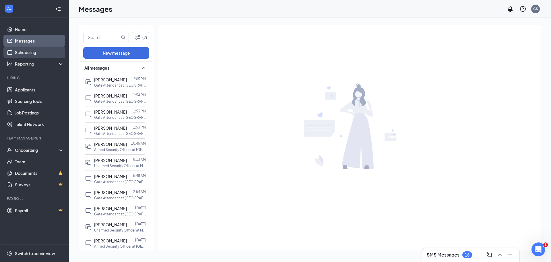
click at [27, 49] on link "Scheduling" at bounding box center [39, 52] width 49 height 11
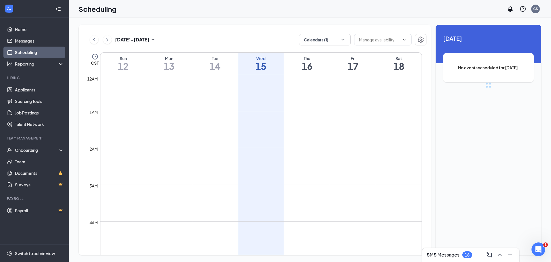
scroll to position [282, 0]
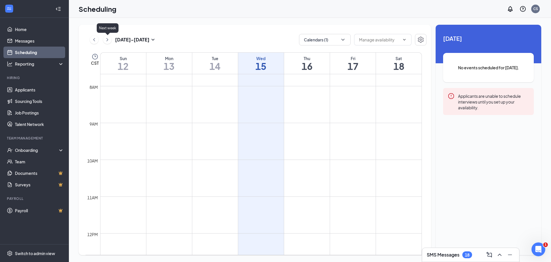
click at [107, 40] on icon "ChevronRight" at bounding box center [108, 39] width 6 height 7
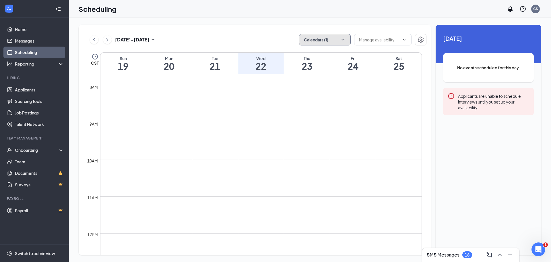
click at [345, 39] on icon "ChevronDown" at bounding box center [343, 40] width 6 height 6
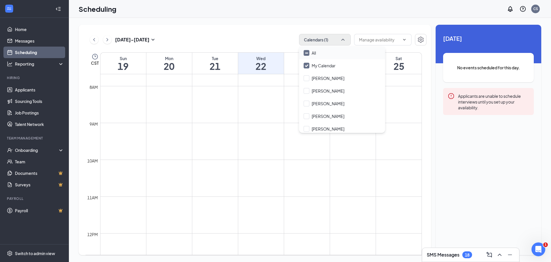
click at [306, 54] on input "All" at bounding box center [310, 53] width 12 height 6
checkbox input "true"
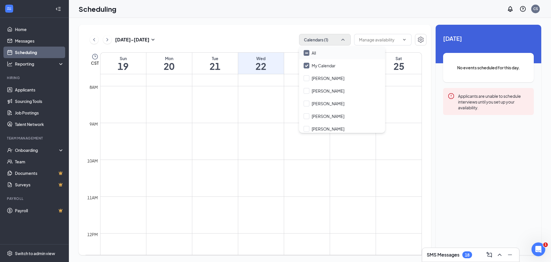
checkbox input "true"
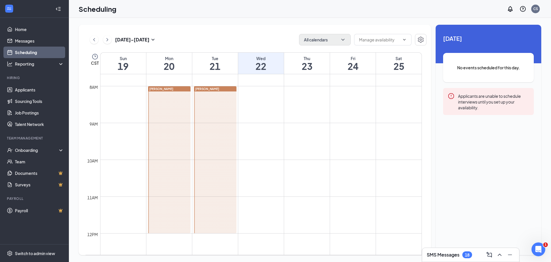
click at [170, 32] on div "Oct 19 - Oct 25 All calendars CST Sun 19 Mon 20 Tue 21 Wed 22 Thu 23 Fri 24 Sat…" at bounding box center [255, 140] width 353 height 230
click at [159, 89] on span "Aubrey Davis" at bounding box center [161, 88] width 24 height 3
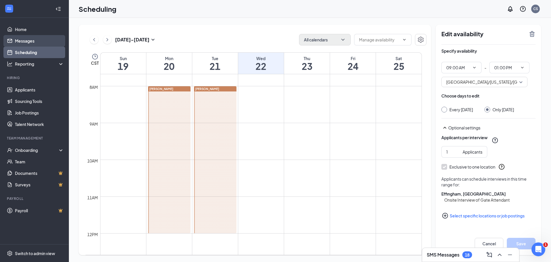
click at [26, 41] on link "Messages" at bounding box center [39, 40] width 49 height 11
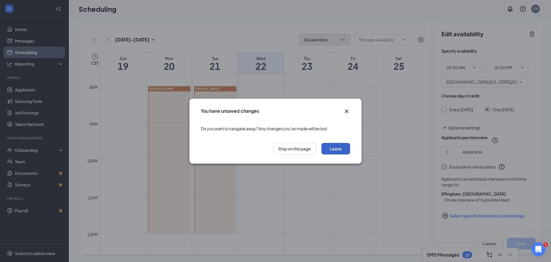
click at [341, 151] on button "Leave" at bounding box center [336, 148] width 29 height 11
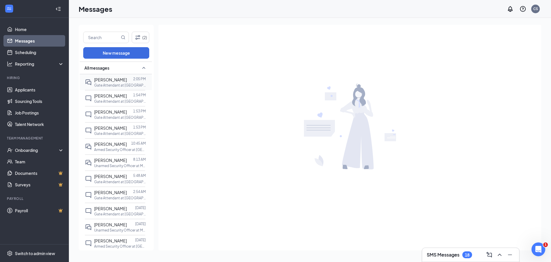
click at [110, 82] on div "[PERSON_NAME]" at bounding box center [110, 79] width 33 height 6
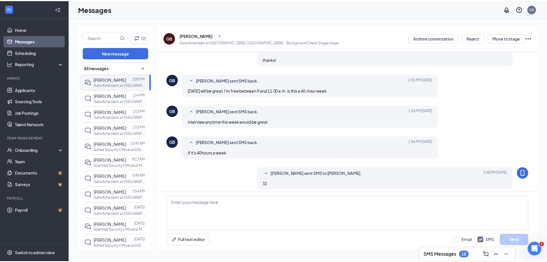
scroll to position [181, 0]
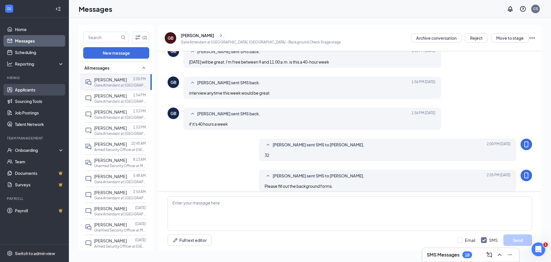
click at [26, 90] on link "Applicants" at bounding box center [39, 89] width 49 height 11
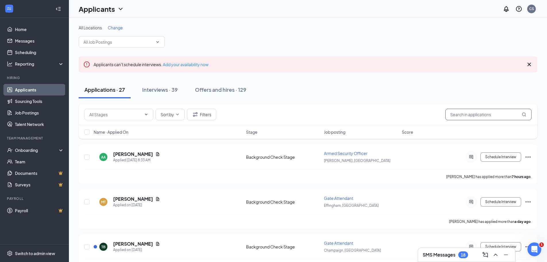
click at [455, 113] on input "text" at bounding box center [488, 114] width 86 height 11
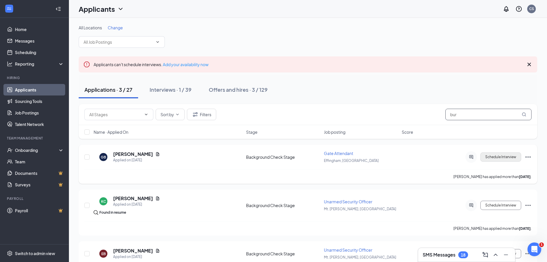
type input "bur"
click at [509, 159] on button "Schedule Interview" at bounding box center [500, 156] width 41 height 9
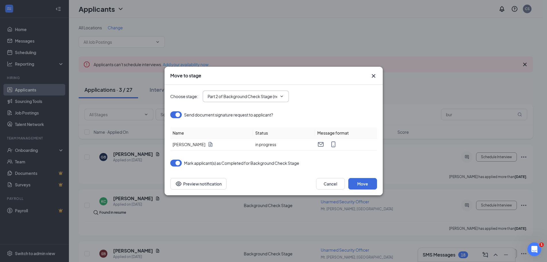
click at [284, 94] on span "Part 2 of Background Check Stage (next stage)" at bounding box center [246, 95] width 86 height 11
click at [248, 95] on input "Part 2 of Background Check Stage (next stage)" at bounding box center [242, 96] width 69 height 6
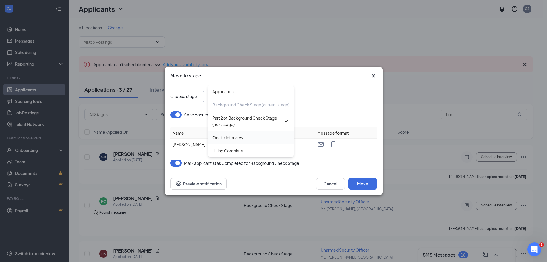
scroll to position [0, 0]
click at [230, 140] on div "Onsite Interview" at bounding box center [227, 137] width 31 height 6
type input "Onsite Interview"
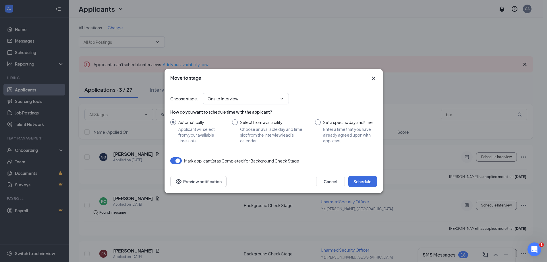
click at [320, 123] on input "Set a specific day and time Enter a time that you have already agreed upon with…" at bounding box center [346, 131] width 62 height 24
radio input "true"
radio input "false"
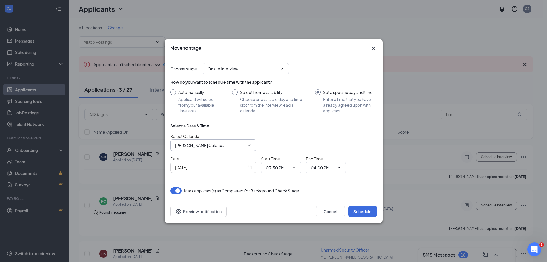
click at [249, 145] on icon "ChevronDown" at bounding box center [249, 145] width 5 height 5
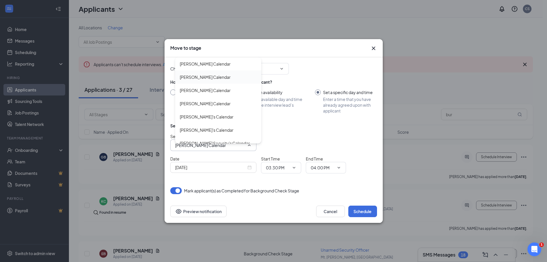
click at [216, 78] on div "[PERSON_NAME] Calendar" at bounding box center [205, 77] width 51 height 6
type input "[PERSON_NAME] Calendar"
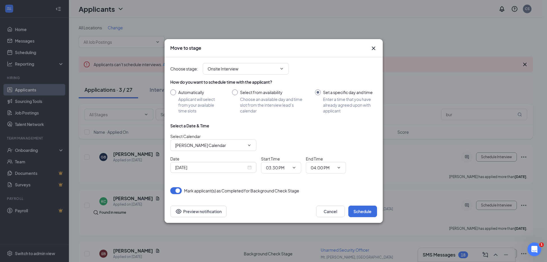
click at [217, 165] on input "[DATE]" at bounding box center [210, 167] width 71 height 6
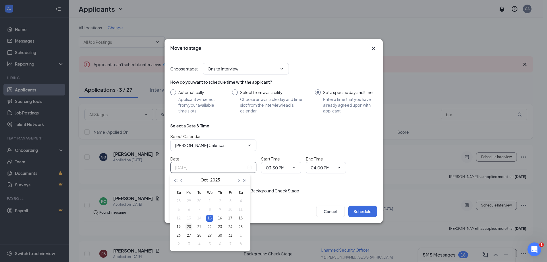
type input "[DATE]"
click at [188, 226] on div "20" at bounding box center [188, 226] width 7 height 7
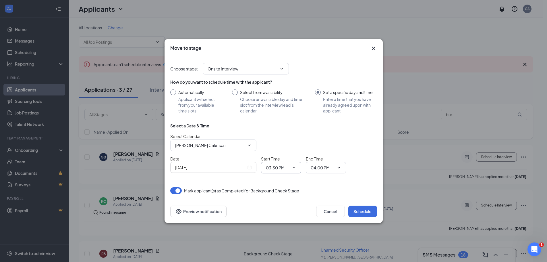
click at [295, 169] on icon "ChevronDown" at bounding box center [294, 167] width 5 height 5
click at [282, 123] on div "10:00 AM" at bounding box center [278, 124] width 17 height 6
type input "10:00 AM"
click at [339, 168] on icon "ChevronDown" at bounding box center [338, 167] width 3 height 1
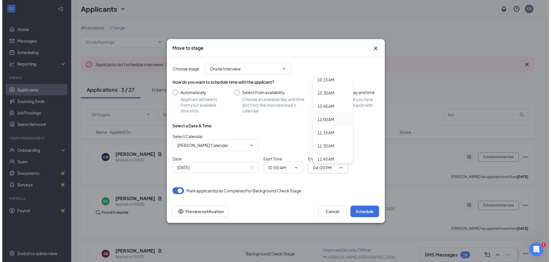
scroll to position [517, 0]
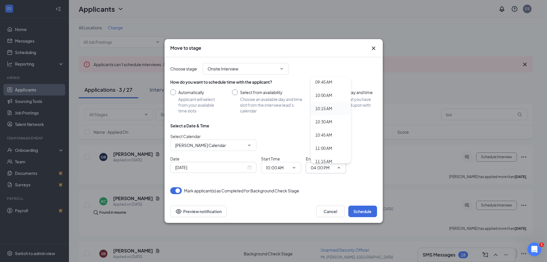
click at [320, 109] on div "10:15 AM" at bounding box center [323, 108] width 17 height 6
type input "10:15 AM"
click at [366, 212] on button "Schedule" at bounding box center [362, 210] width 29 height 11
